Goal: Task Accomplishment & Management: Use online tool/utility

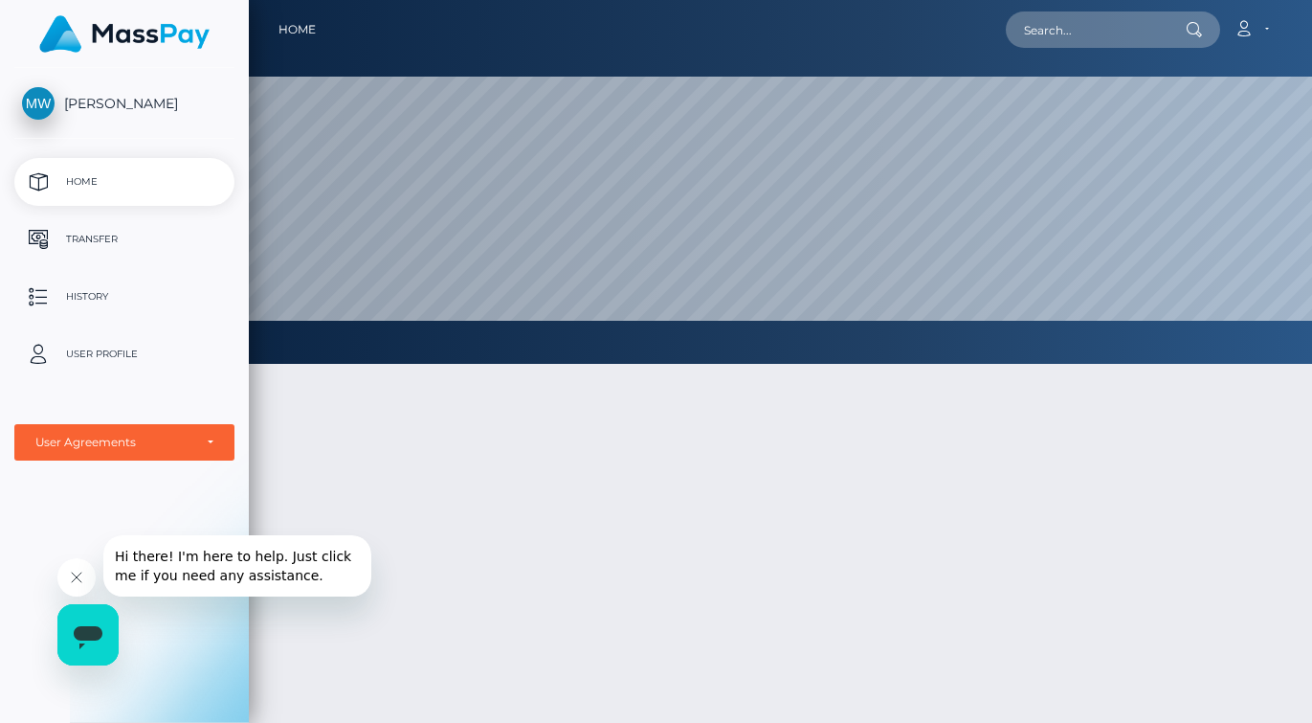
click at [71, 574] on icon "Close message from company" at bounding box center [76, 576] width 15 height 15
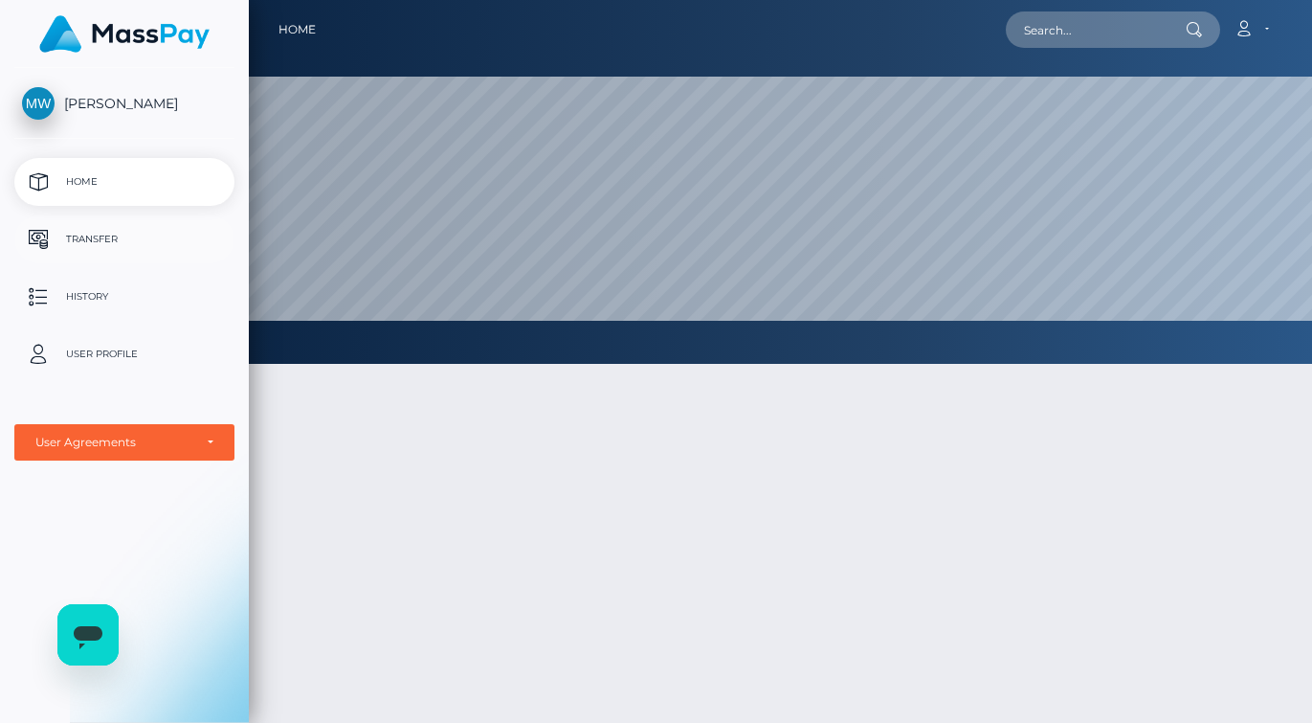
click at [104, 236] on p "Transfer" at bounding box center [124, 239] width 205 height 29
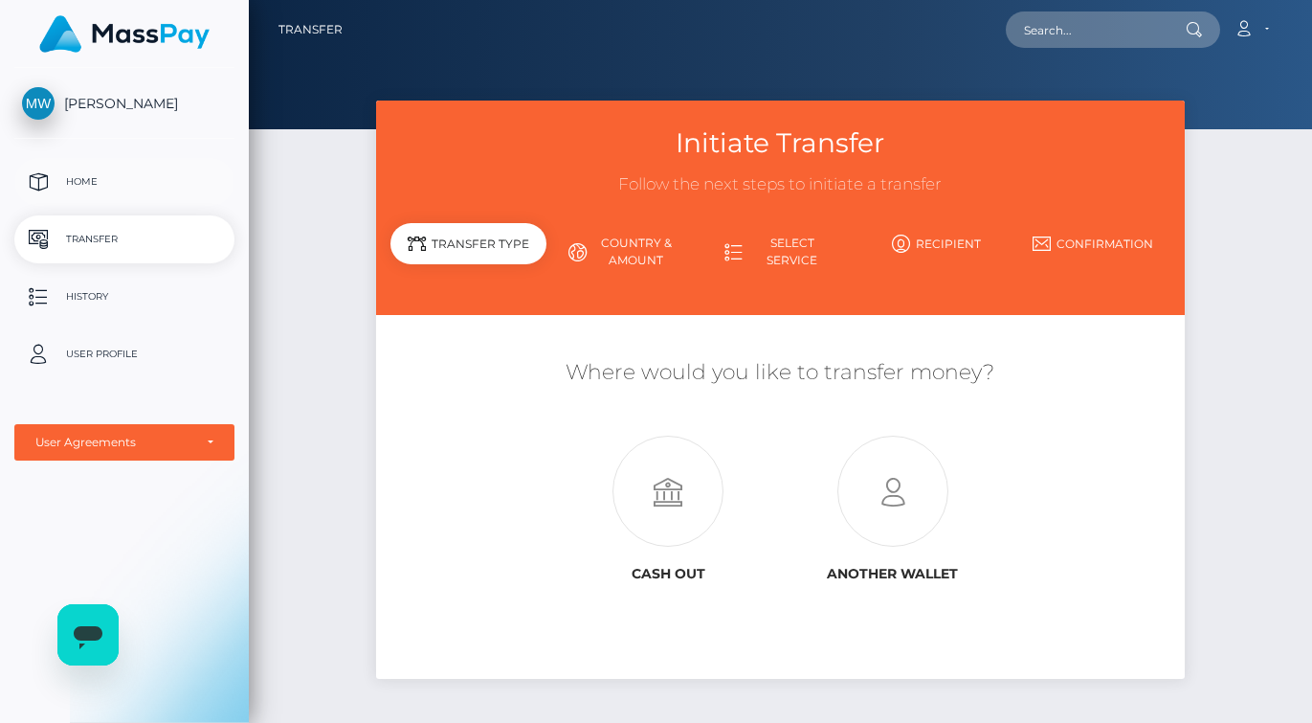
click at [74, 175] on p "Home" at bounding box center [124, 181] width 205 height 29
click at [88, 182] on p "Home" at bounding box center [124, 181] width 205 height 29
click at [774, 251] on link "Select Service" at bounding box center [780, 252] width 156 height 50
click at [768, 248] on link "Select Service" at bounding box center [780, 252] width 156 height 50
click at [607, 253] on link "Country & Amount" at bounding box center [624, 252] width 156 height 50
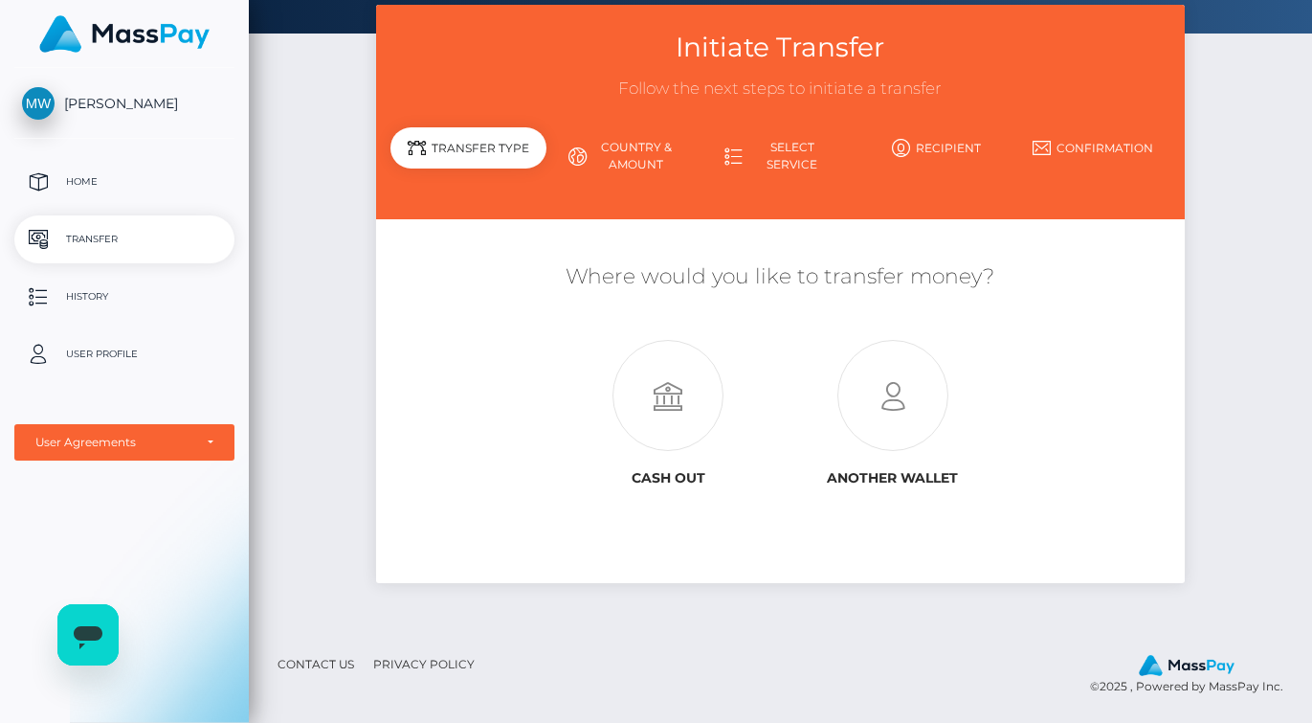
scroll to position [95, 0]
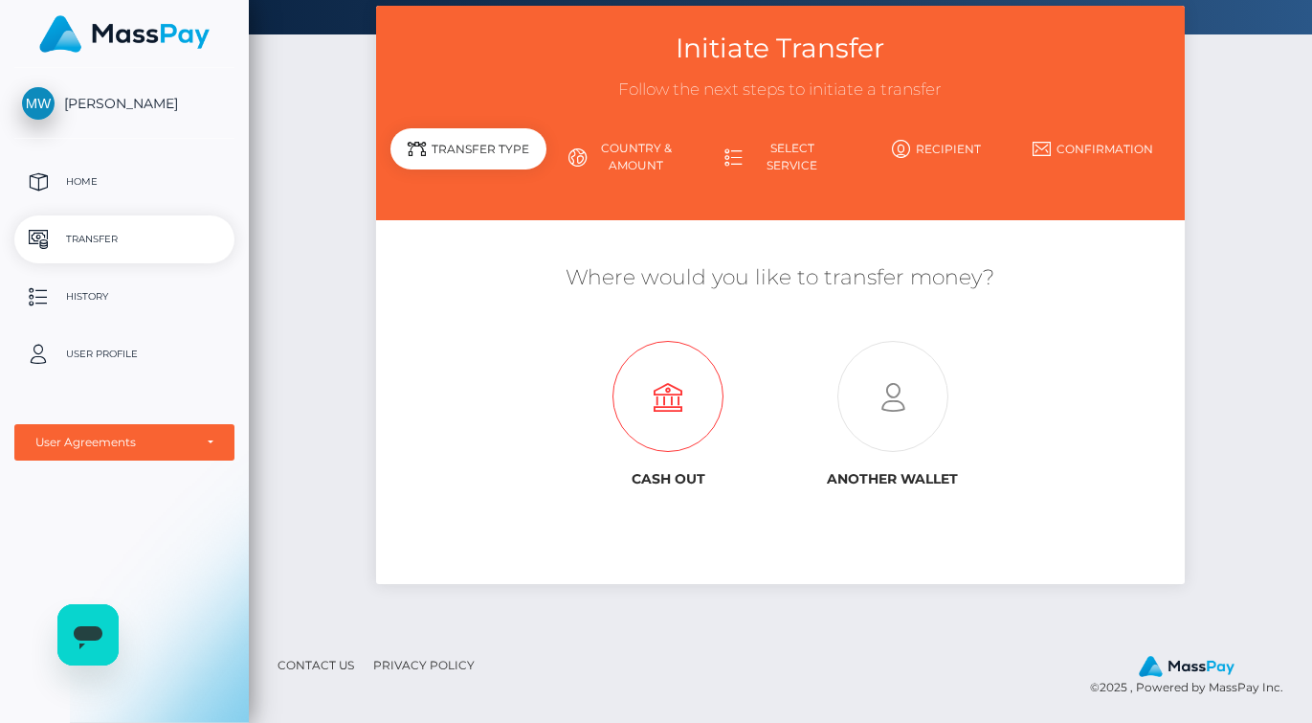
click at [669, 398] on icon at bounding box center [668, 397] width 225 height 111
